Goal: Transaction & Acquisition: Purchase product/service

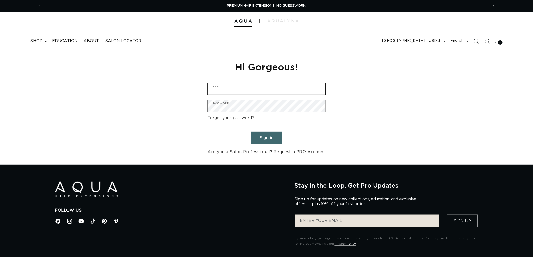
type input "graphics@pabeauty.com"
click at [268, 134] on button "Sign in" at bounding box center [266, 138] width 31 height 13
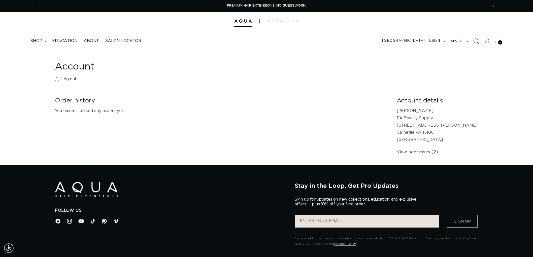
click at [471, 41] on span "Search" at bounding box center [475, 41] width 11 height 11
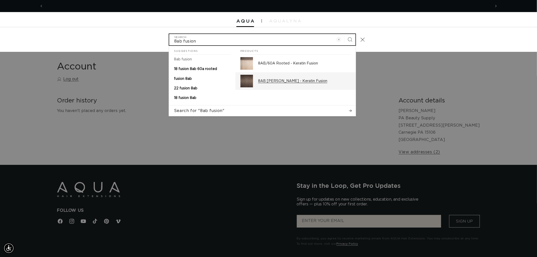
scroll to position [0, 895]
type input "8ab fusion"
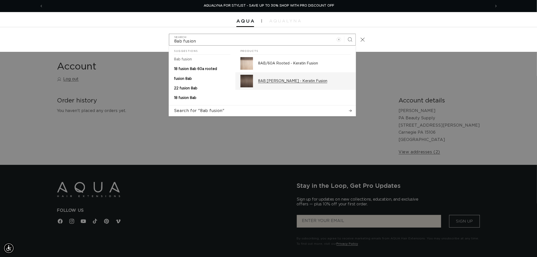
click at [266, 86] on div "8AB [PERSON_NAME] - Keratin Fusion" at bounding box center [304, 81] width 93 height 13
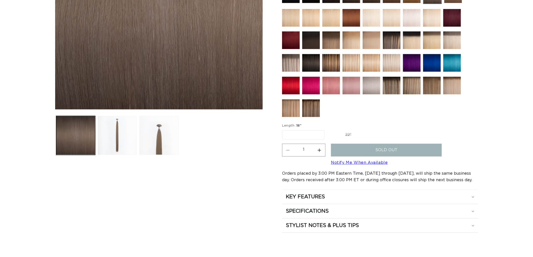
drag, startPoint x: 350, startPoint y: 130, endPoint x: 343, endPoint y: 147, distance: 18.3
click at [350, 131] on label "22" Variant sold out or unavailable" at bounding box center [348, 135] width 43 height 9
click at [327, 130] on input "22" Variant sold out or unavailable" at bounding box center [327, 129] width 0 height 0
radio input "true"
